Goal: Task Accomplishment & Management: Manage account settings

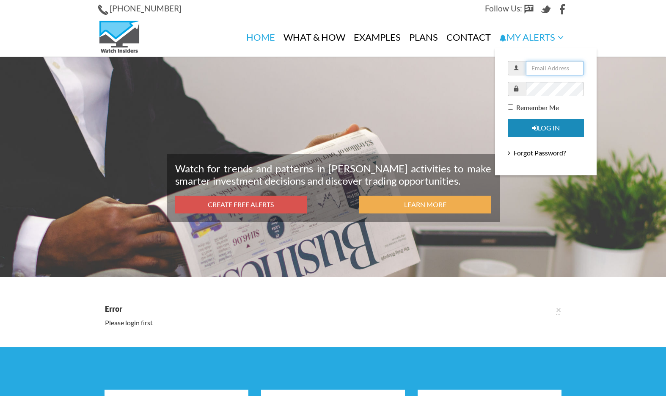
type input "[PERSON_NAME][EMAIL_ADDRESS][DOMAIN_NAME]"
click at [516, 108] on label "Remember Me" at bounding box center [533, 107] width 51 height 10
click at [513, 108] on input "Remember Me" at bounding box center [510, 106] width 5 height 5
checkbox input "true"
click at [525, 126] on button "Log in" at bounding box center [546, 128] width 76 height 18
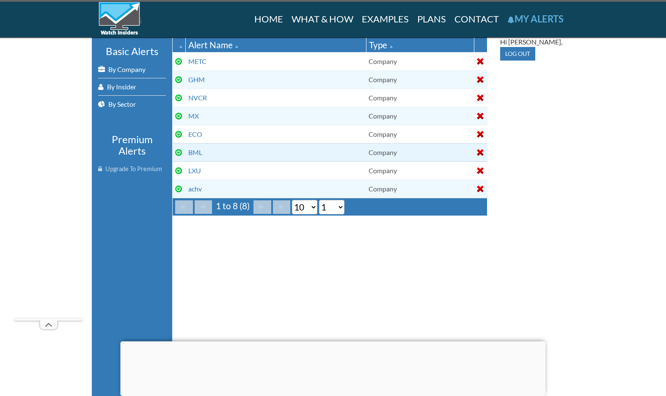
scroll to position [85, 0]
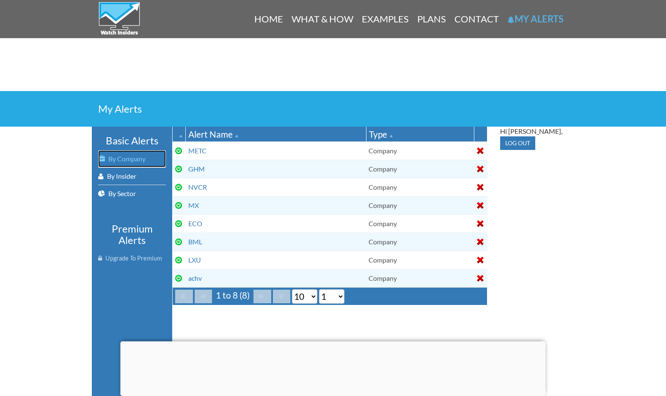
click at [127, 159] on link "By Company" at bounding box center [132, 158] width 68 height 17
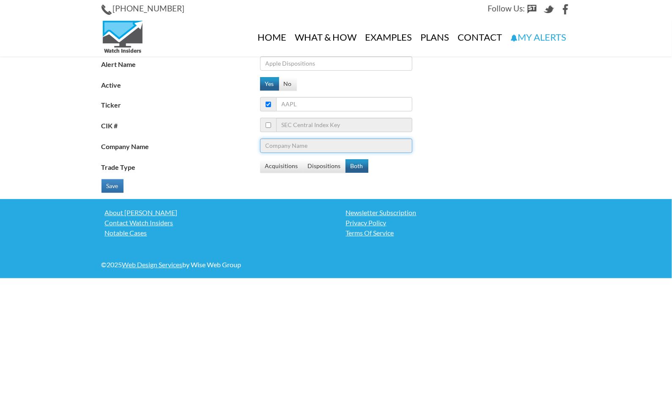
click at [300, 146] on input "Company Name" at bounding box center [336, 145] width 152 height 14
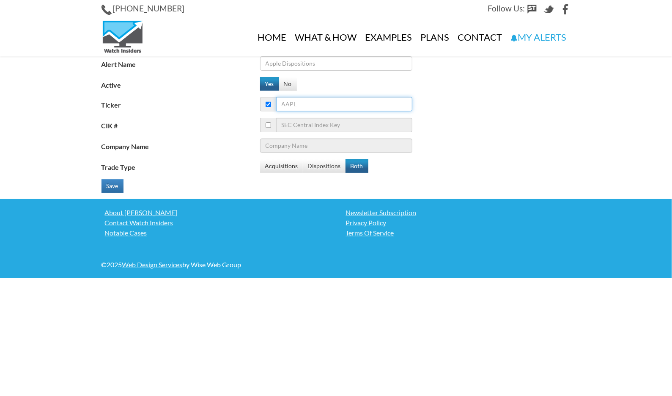
click at [300, 107] on input "Ticker" at bounding box center [344, 104] width 136 height 14
type input "AC"
type input "Associated Capital Group Inc - Ordinary Shares - Class A"
type input "ACL"
type input "Alcon Inc. - Registered Shares"
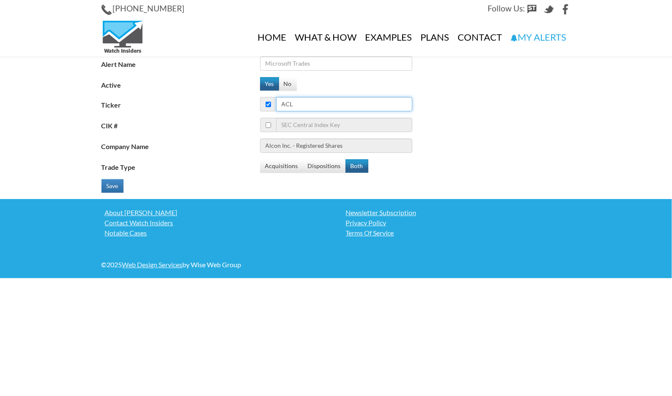
type input "ACLV"
click at [291, 106] on input "ACLV" at bounding box center [344, 104] width 136 height 14
type input "ACHV"
type input "Achieve Life Sciences Inc."
type input "ACHV"
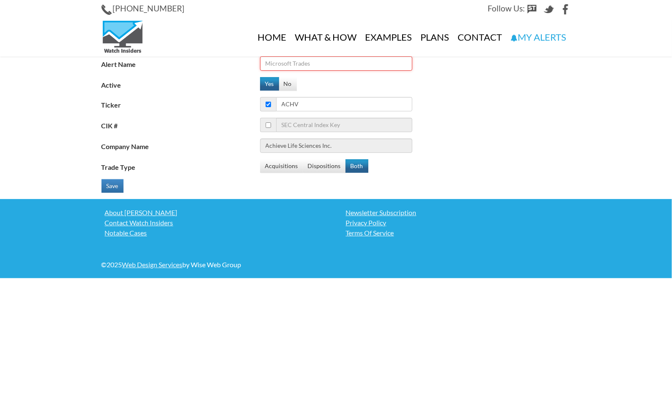
click at [310, 63] on input "Alert Name" at bounding box center [336, 63] width 152 height 14
type input "ACHV"
click at [116, 188] on button "Save" at bounding box center [113, 186] width 22 height 14
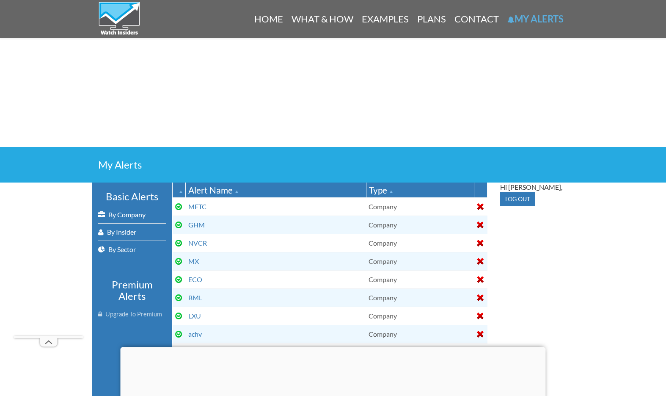
scroll to position [85, 0]
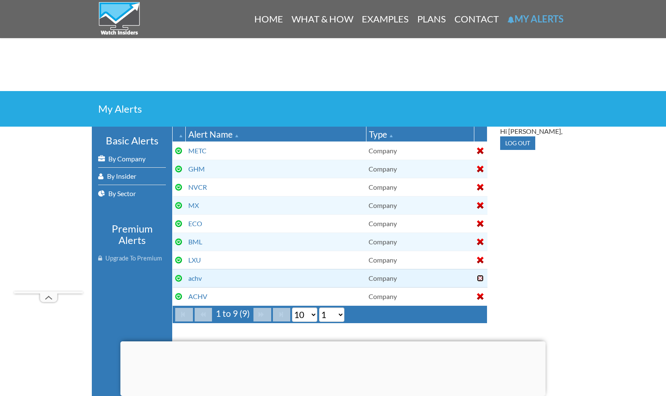
click at [479, 277] on div at bounding box center [480, 278] width 7 height 7
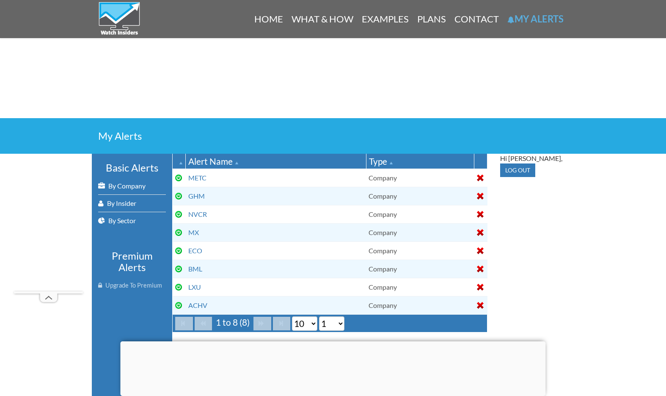
scroll to position [85, 0]
